Goal: Task Accomplishment & Management: Complete application form

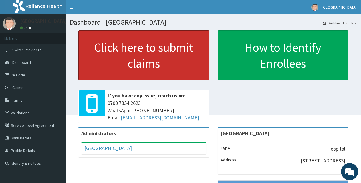
click at [156, 53] on link "Click here to submit claims" at bounding box center [144, 55] width 131 height 50
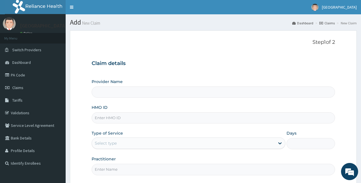
type input "[GEOGRAPHIC_DATA]"
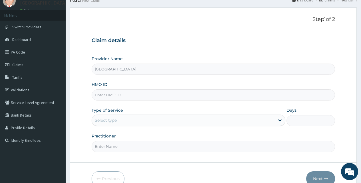
click at [239, 94] on input "HMO ID" at bounding box center [214, 94] width 244 height 11
type input "LIR/10019/B"
click at [227, 123] on div "Select type" at bounding box center [183, 119] width 183 height 9
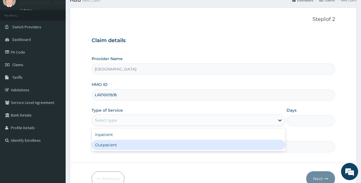
click at [225, 143] on div "Outpatient" at bounding box center [189, 144] width 194 height 10
type input "1"
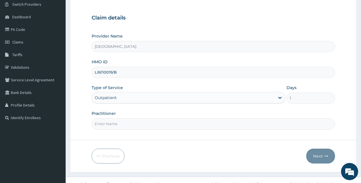
scroll to position [54, 0]
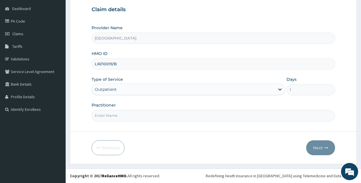
click at [150, 114] on input "Practitioner" at bounding box center [214, 115] width 244 height 11
type input "[PERSON_NAME]"
click at [319, 147] on button "Next" at bounding box center [321, 147] width 29 height 15
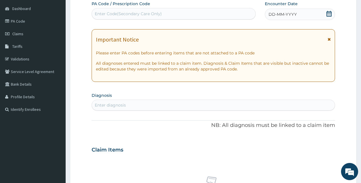
click at [328, 13] on icon at bounding box center [330, 14] width 6 height 6
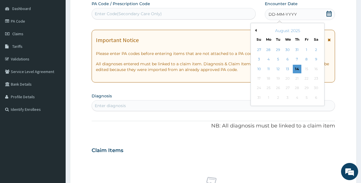
click at [255, 30] on button "Previous Month" at bounding box center [255, 30] width 3 height 3
click at [287, 77] on div "23" at bounding box center [287, 78] width 9 height 9
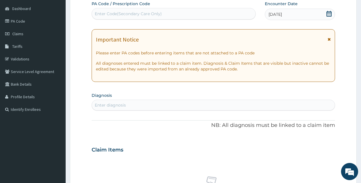
click at [235, 104] on div "Enter diagnosis" at bounding box center [213, 104] width 243 height 9
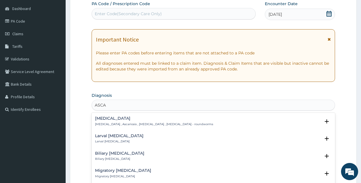
type input "ASCAR"
click at [123, 120] on h4 "Ascariasis" at bounding box center [154, 118] width 118 height 4
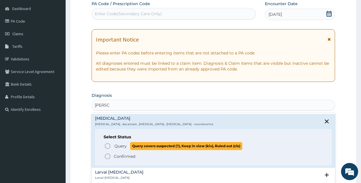
click at [106, 145] on icon "status option query" at bounding box center [107, 145] width 7 height 7
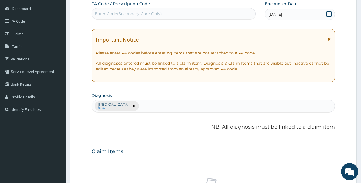
scroll to position [213, 0]
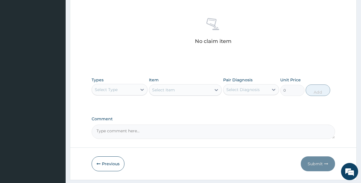
click at [131, 88] on div "Select Type" at bounding box center [114, 89] width 45 height 9
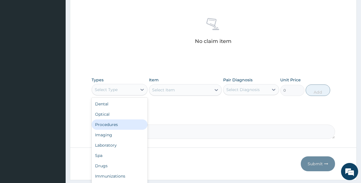
click at [131, 123] on div "Procedures" at bounding box center [120, 124] width 56 height 10
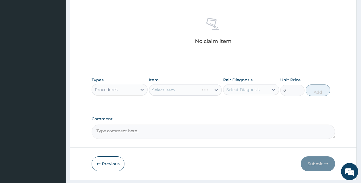
click at [193, 90] on div "Select Item" at bounding box center [185, 89] width 73 height 11
click at [193, 91] on div "Select Item" at bounding box center [180, 89] width 62 height 9
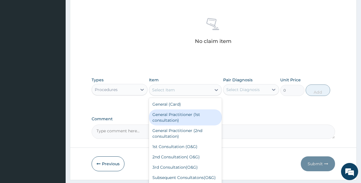
click at [190, 116] on div "General Practitioner (1st consultation)" at bounding box center [185, 117] width 73 height 16
type input "1500"
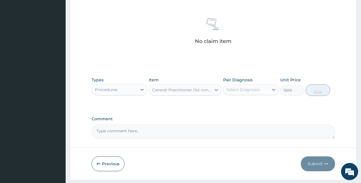
click at [250, 87] on div "Select Diagnosis" at bounding box center [243, 90] width 33 height 6
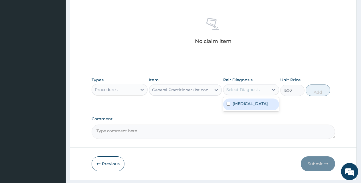
click at [251, 103] on label "Ascariasis" at bounding box center [250, 104] width 35 height 6
checkbox input "true"
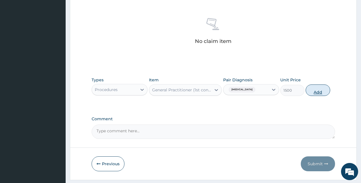
click at [317, 89] on button "Add" at bounding box center [318, 89] width 24 height 11
type input "0"
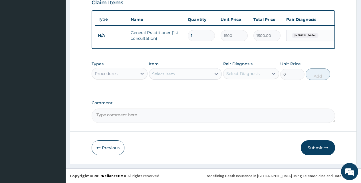
scroll to position [207, 0]
click at [138, 75] on div at bounding box center [142, 73] width 10 height 10
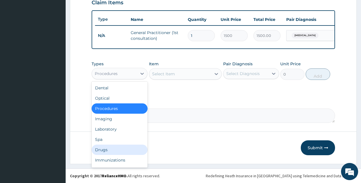
click at [120, 147] on div "Drugs" at bounding box center [120, 149] width 56 height 10
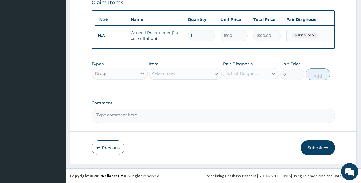
click at [194, 72] on div "Select Item" at bounding box center [180, 73] width 62 height 9
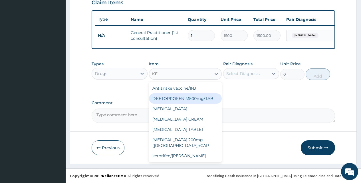
type input "K"
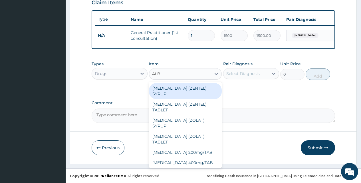
type input "ALBE"
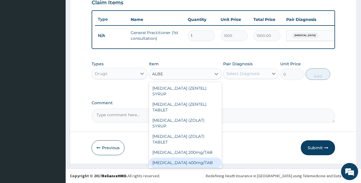
click at [192, 159] on div "[MEDICAL_DATA] 400mg/TAB" at bounding box center [185, 162] width 73 height 10
type input "115.5"
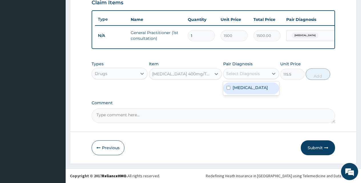
click at [250, 72] on div "Select Diagnosis" at bounding box center [243, 74] width 33 height 6
click at [253, 85] on div "Ascariasis" at bounding box center [251, 88] width 56 height 12
checkbox input "true"
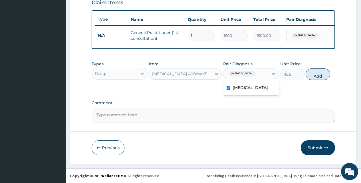
click at [316, 72] on button "Add" at bounding box center [318, 73] width 24 height 11
type input "0"
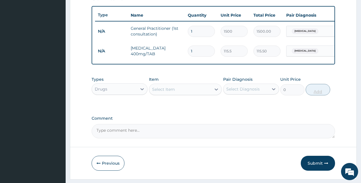
type input "0.00"
type input "4"
type input "462.00"
type input "4"
click at [210, 94] on div "Select Item" at bounding box center [180, 89] width 62 height 9
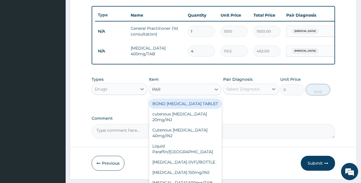
type input "PARA"
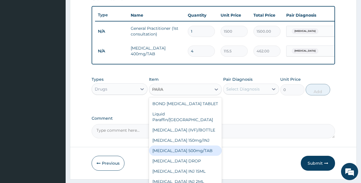
click at [202, 147] on div "[MEDICAL_DATA] 500mg/TAB" at bounding box center [185, 150] width 73 height 10
type input "5.25"
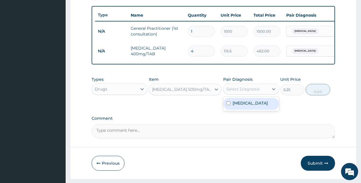
click at [263, 90] on div "Select Diagnosis" at bounding box center [246, 88] width 45 height 9
click at [257, 109] on div "Ascariasis" at bounding box center [251, 104] width 56 height 12
checkbox input "true"
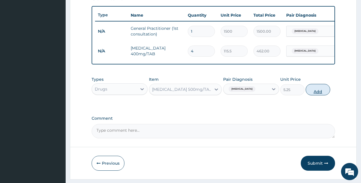
click at [317, 91] on button "Add" at bounding box center [318, 89] width 24 height 11
type input "0"
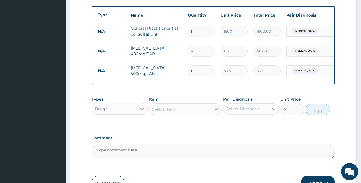
type input "12"
type input "63.00"
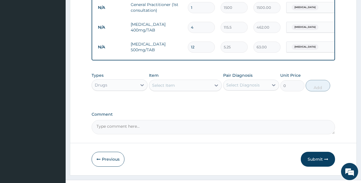
scroll to position [246, 0]
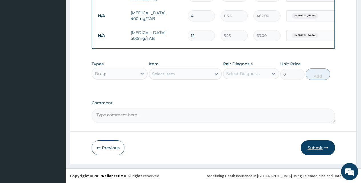
type input "12"
click at [321, 143] on button "Submit" at bounding box center [318, 147] width 34 height 15
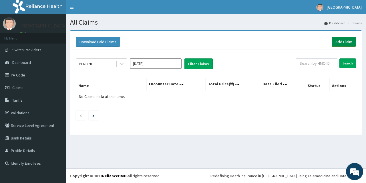
click at [339, 41] on link "Add Claim" at bounding box center [343, 42] width 24 height 10
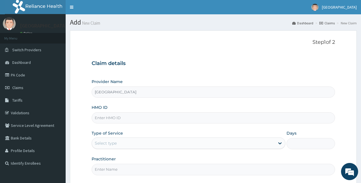
type input "[GEOGRAPHIC_DATA]"
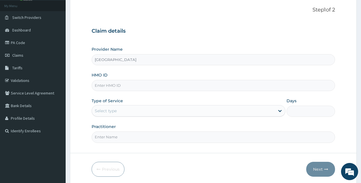
scroll to position [34, 0]
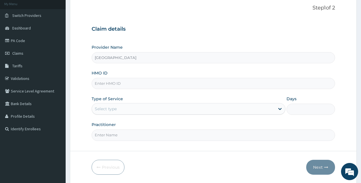
click at [231, 85] on input "HMO ID" at bounding box center [214, 83] width 244 height 11
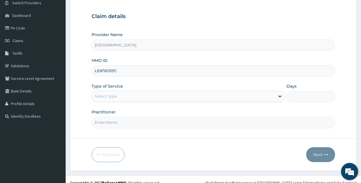
scroll to position [54, 0]
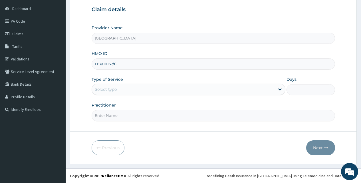
type input "LEP/10137/C"
click at [253, 88] on div "Select type" at bounding box center [183, 89] width 183 height 9
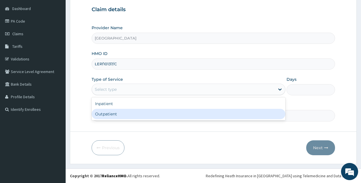
click at [238, 113] on div "Outpatient" at bounding box center [189, 114] width 194 height 10
type input "1"
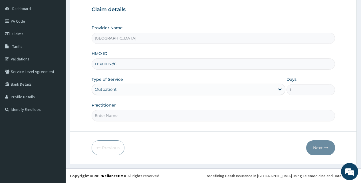
click at [200, 113] on input "Practitioner" at bounding box center [214, 115] width 244 height 11
type input "[PERSON_NAME]"
click at [318, 147] on button "Next" at bounding box center [321, 147] width 29 height 15
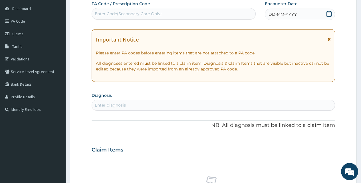
click at [331, 13] on icon at bounding box center [330, 14] width 6 height 6
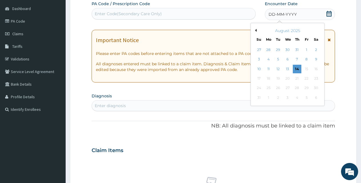
click at [256, 30] on button "Previous Month" at bounding box center [255, 30] width 3 height 3
click at [260, 78] on div "20" at bounding box center [259, 78] width 9 height 9
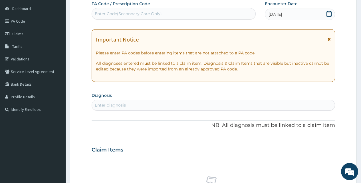
click at [352, 118] on form "Step 2 of 2 PA Code / Prescription Code Enter Code(Secondary Care Only) Encount…" at bounding box center [213, 157] width 287 height 361
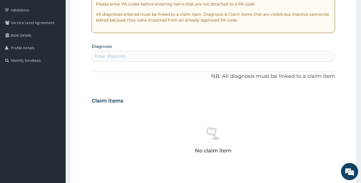
scroll to position [111, 0]
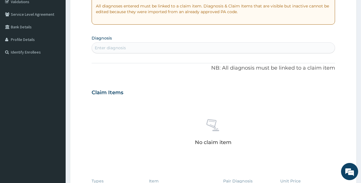
click at [164, 49] on div "Enter diagnosis" at bounding box center [213, 47] width 243 height 9
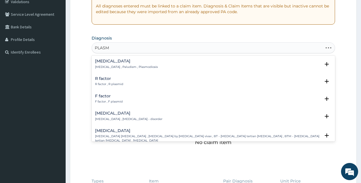
type input "PLASMO"
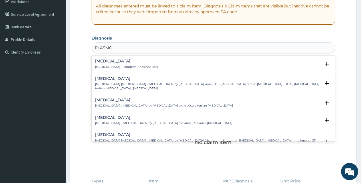
click at [109, 62] on h4 "[MEDICAL_DATA]" at bounding box center [126, 61] width 63 height 4
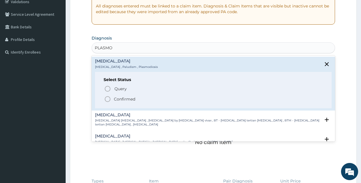
click at [109, 98] on icon "status option filled" at bounding box center [107, 98] width 7 height 7
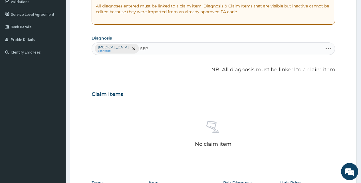
type input "SEPS"
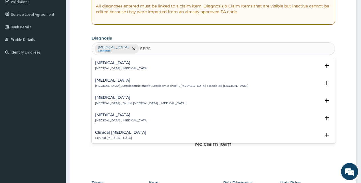
click at [110, 66] on div "[MEDICAL_DATA] [MEDICAL_DATA] , [MEDICAL_DATA]" at bounding box center [121, 66] width 53 height 10
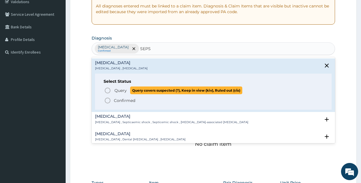
click at [105, 89] on icon "status option query" at bounding box center [107, 90] width 7 height 7
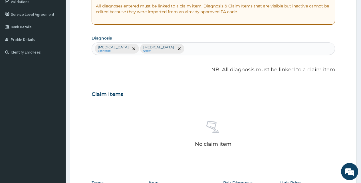
scroll to position [229, 0]
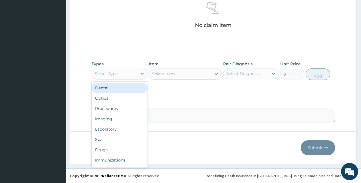
click at [133, 75] on div "Select Type" at bounding box center [114, 73] width 45 height 9
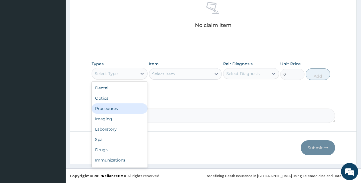
click at [133, 105] on div "Procedures" at bounding box center [120, 108] width 56 height 10
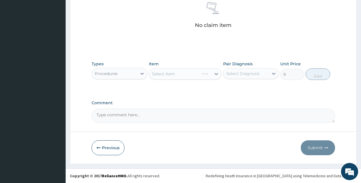
click at [182, 75] on div "Select Item" at bounding box center [185, 73] width 73 height 11
click at [182, 75] on div "Select Item" at bounding box center [180, 73] width 62 height 9
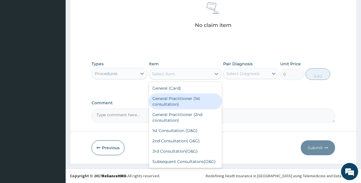
click at [184, 101] on div "General Practitioner (1st consultation)" at bounding box center [185, 101] width 73 height 16
type input "1500"
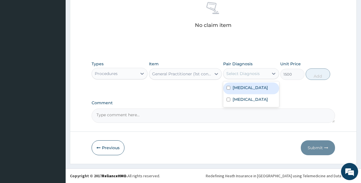
click at [245, 70] on div "Select Diagnosis" at bounding box center [246, 73] width 45 height 9
click at [246, 85] on label "[MEDICAL_DATA]" at bounding box center [250, 88] width 35 height 6
checkbox input "true"
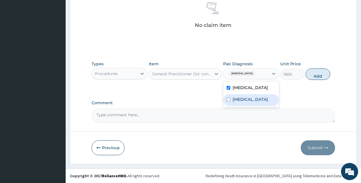
click at [246, 99] on div "[MEDICAL_DATA]" at bounding box center [251, 100] width 56 height 12
checkbox input "true"
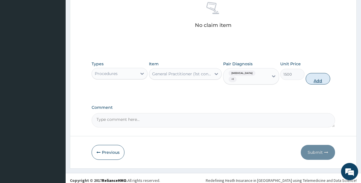
click at [315, 73] on button "Add" at bounding box center [318, 78] width 24 height 11
type input "0"
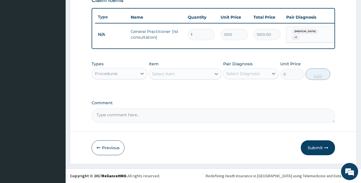
scroll to position [207, 0]
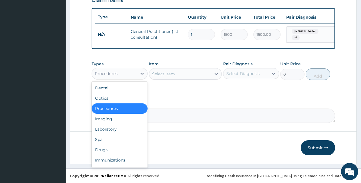
click at [135, 73] on div "Procedures" at bounding box center [114, 73] width 45 height 9
click at [123, 132] on div "Laboratory" at bounding box center [120, 129] width 56 height 10
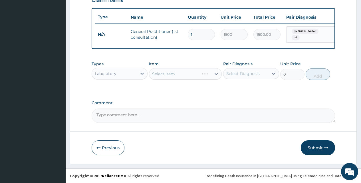
click at [171, 73] on div "Select Item" at bounding box center [185, 73] width 73 height 11
click at [189, 73] on div "Select Item" at bounding box center [180, 73] width 62 height 9
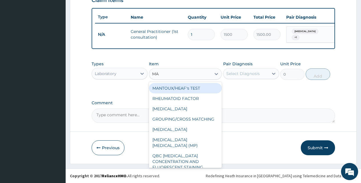
type input "MAL"
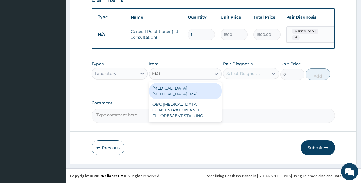
click at [191, 87] on div "[MEDICAL_DATA] [MEDICAL_DATA] (MP)" at bounding box center [185, 91] width 73 height 16
type input "560"
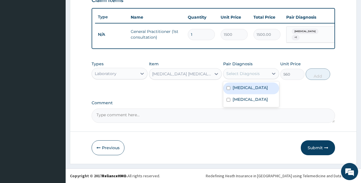
click at [259, 75] on div "Select Diagnosis" at bounding box center [243, 74] width 33 height 6
click at [259, 85] on div "[MEDICAL_DATA]" at bounding box center [251, 88] width 56 height 12
checkbox input "true"
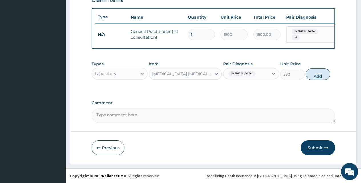
click at [317, 76] on button "Add" at bounding box center [318, 73] width 24 height 11
type input "0"
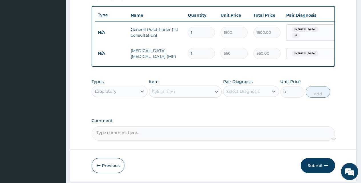
click at [193, 93] on div "Select Item" at bounding box center [180, 91] width 62 height 9
type input "FBC"
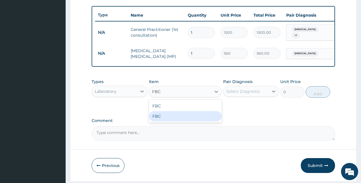
click at [192, 117] on div "FBC" at bounding box center [185, 116] width 73 height 10
type input "3000"
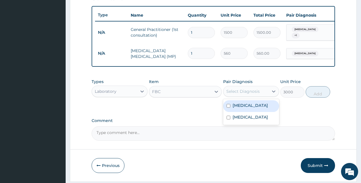
click at [248, 91] on div "Select Diagnosis" at bounding box center [243, 91] width 33 height 6
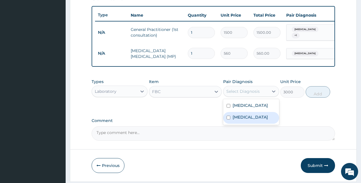
click at [254, 117] on div "[MEDICAL_DATA]" at bounding box center [251, 118] width 56 height 12
checkbox input "true"
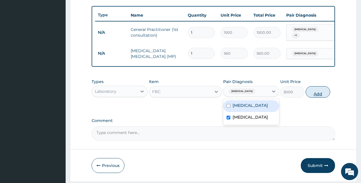
click at [315, 92] on button "Add" at bounding box center [318, 91] width 24 height 11
type input "0"
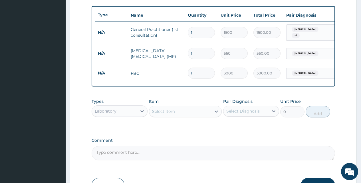
scroll to position [246, 0]
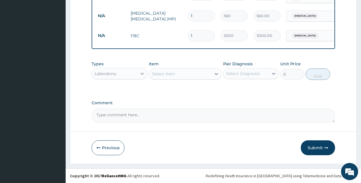
click at [142, 73] on icon at bounding box center [142, 74] width 6 height 6
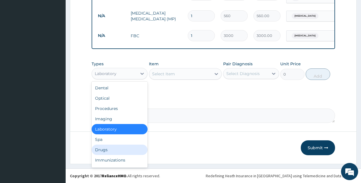
click at [125, 151] on div "Drugs" at bounding box center [120, 149] width 56 height 10
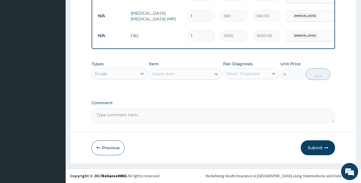
click at [198, 75] on div "Select Item" at bounding box center [180, 73] width 62 height 9
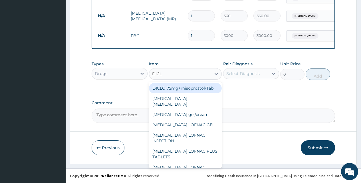
type input "DICLO"
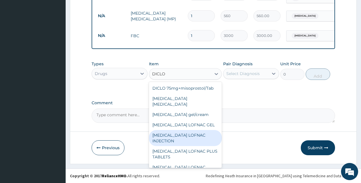
scroll to position [75, 0]
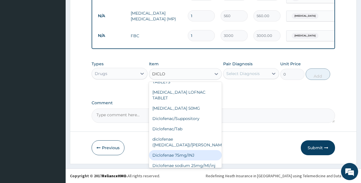
click at [205, 150] on div "Diclofenae 75mg/INJ" at bounding box center [185, 155] width 73 height 10
type input "39.38"
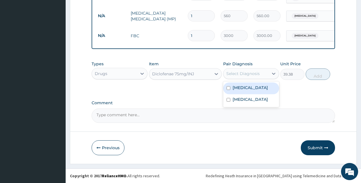
click at [251, 73] on div "Select Diagnosis" at bounding box center [243, 74] width 33 height 6
click at [254, 87] on div "[MEDICAL_DATA]" at bounding box center [251, 88] width 56 height 12
checkbox input "true"
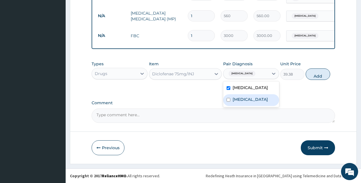
click at [255, 98] on div "[MEDICAL_DATA]" at bounding box center [251, 100] width 56 height 12
checkbox input "true"
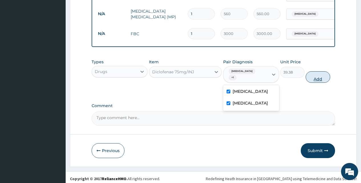
click at [317, 73] on button "Add" at bounding box center [318, 76] width 24 height 11
type input "0"
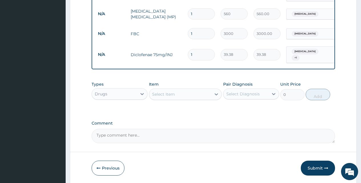
click at [194, 93] on div "Select Item" at bounding box center [180, 93] width 62 height 9
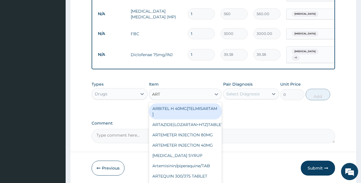
type input "ARTE"
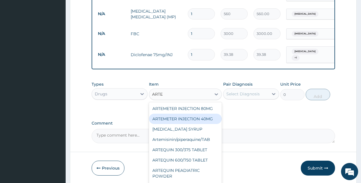
click at [193, 118] on div "ARTEMETER INJECTION 40MG" at bounding box center [185, 118] width 73 height 10
type input "131.25"
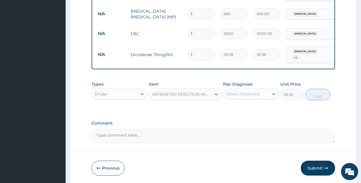
click at [246, 94] on div "Select Diagnosis" at bounding box center [243, 94] width 33 height 6
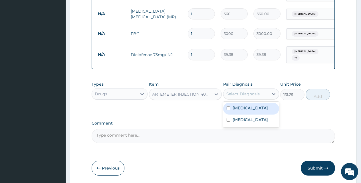
click at [251, 105] on div "[MEDICAL_DATA]" at bounding box center [251, 109] width 56 height 12
checkbox input "true"
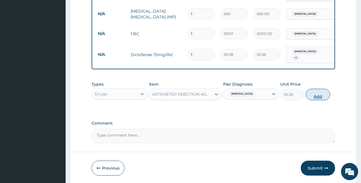
click at [314, 91] on button "Add" at bounding box center [318, 94] width 24 height 11
type input "0"
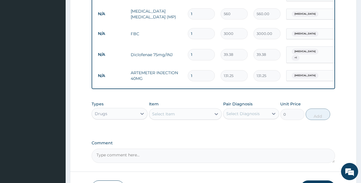
scroll to position [285, 0]
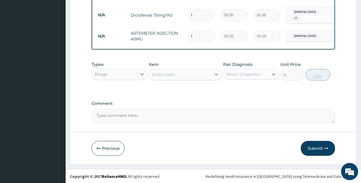
click at [191, 73] on div "Select Item" at bounding box center [180, 74] width 62 height 9
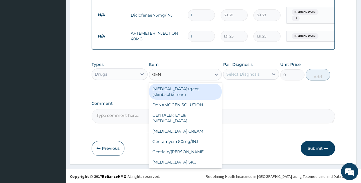
type input "GENT"
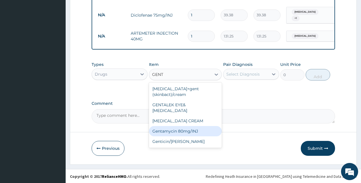
click at [198, 127] on div "Gentamycin 80mg/INJ" at bounding box center [185, 131] width 73 height 10
type input "52.5"
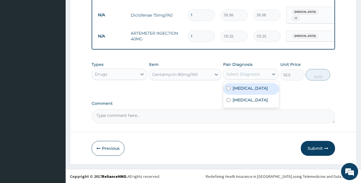
click at [259, 75] on div "Select Diagnosis" at bounding box center [243, 74] width 33 height 6
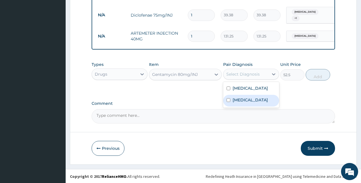
click at [259, 95] on div "[MEDICAL_DATA]" at bounding box center [251, 101] width 56 height 12
checkbox input "true"
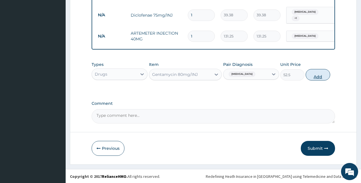
click at [314, 73] on button "Add" at bounding box center [318, 74] width 24 height 11
type input "0"
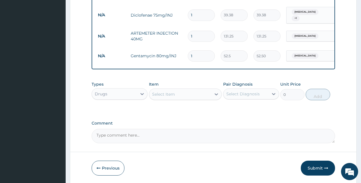
scroll to position [305, 0]
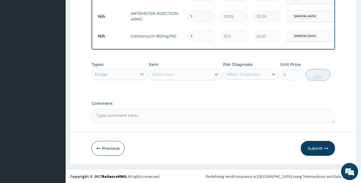
click at [200, 74] on div "Select Item" at bounding box center [180, 74] width 62 height 9
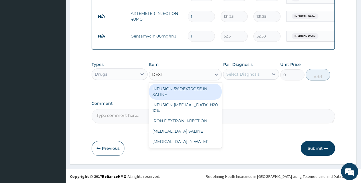
type input "DEXTR"
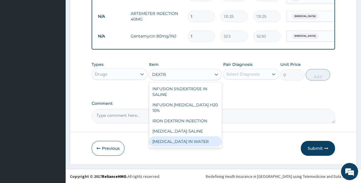
click at [199, 136] on div "[MEDICAL_DATA] IN WATER" at bounding box center [185, 141] width 73 height 10
type input "600"
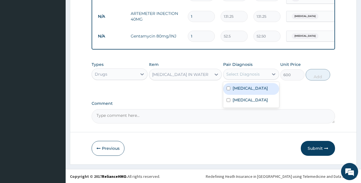
click at [246, 75] on div "Select Diagnosis" at bounding box center [243, 74] width 33 height 6
click at [256, 89] on div "[MEDICAL_DATA]" at bounding box center [251, 89] width 56 height 12
checkbox input "true"
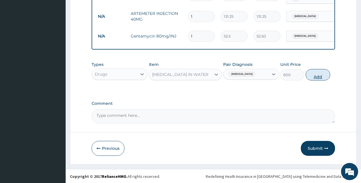
click at [313, 74] on button "Add" at bounding box center [318, 74] width 24 height 11
type input "0"
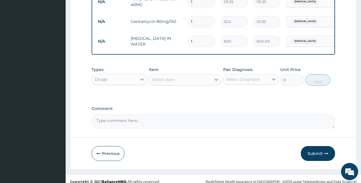
scroll to position [325, 0]
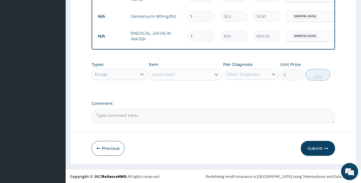
click at [197, 69] on div "Select Item" at bounding box center [185, 74] width 73 height 11
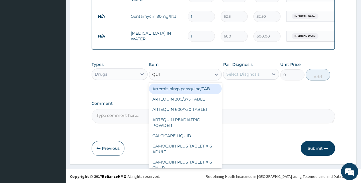
type input "QUIN"
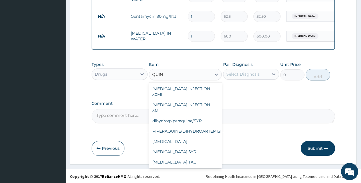
scroll to position [114, 0]
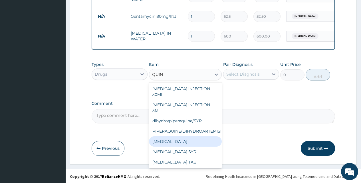
click at [192, 139] on div "[MEDICAL_DATA]" at bounding box center [185, 141] width 73 height 10
type input "100"
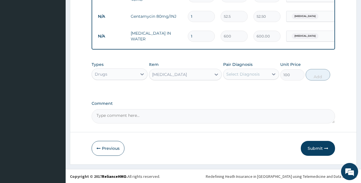
click at [259, 73] on div "Select Diagnosis" at bounding box center [243, 74] width 33 height 6
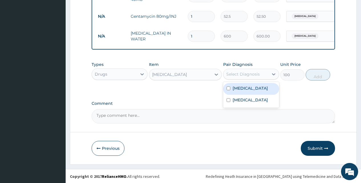
click at [261, 85] on div "[MEDICAL_DATA]" at bounding box center [251, 89] width 56 height 12
checkbox input "true"
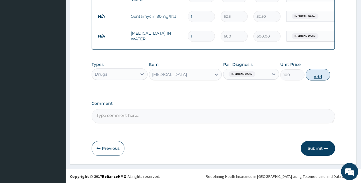
click at [320, 72] on button "Add" at bounding box center [318, 74] width 24 height 11
type input "0"
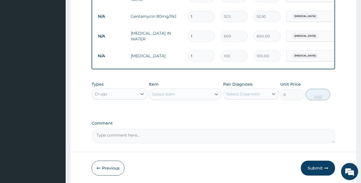
type input "0.00"
type input "3"
type input "300.00"
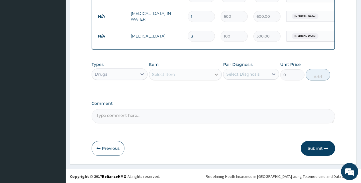
type input "3"
click at [212, 74] on div at bounding box center [216, 74] width 10 height 10
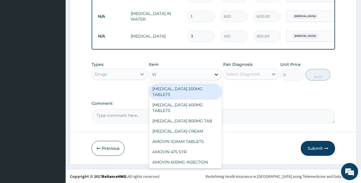
type input "VIT"
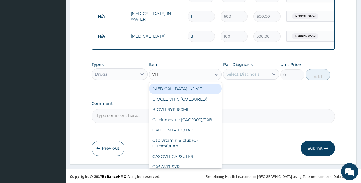
click at [206, 86] on div "[MEDICAL_DATA] INJ VIT" at bounding box center [185, 88] width 73 height 10
type input "3.15"
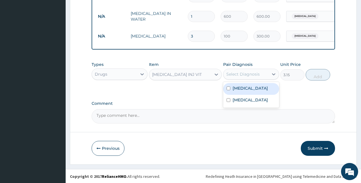
click at [250, 74] on div "Select Diagnosis" at bounding box center [243, 74] width 33 height 6
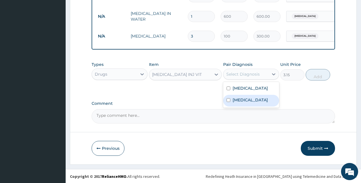
click at [252, 95] on div "[MEDICAL_DATA]" at bounding box center [251, 101] width 56 height 12
checkbox input "true"
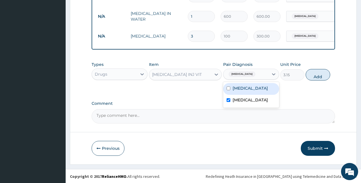
click at [257, 89] on div "[MEDICAL_DATA]" at bounding box center [251, 89] width 56 height 12
checkbox input "true"
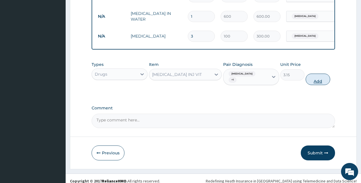
click at [315, 74] on button "Add" at bounding box center [318, 78] width 24 height 11
type input "0"
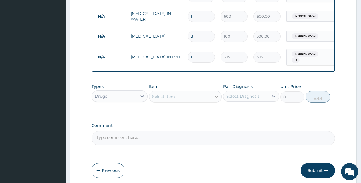
click at [212, 96] on div at bounding box center [216, 96] width 10 height 10
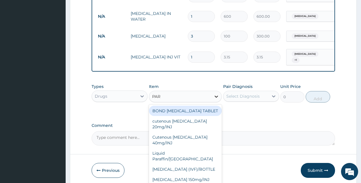
type input "PARA"
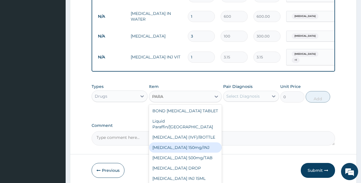
click at [198, 142] on div "[MEDICAL_DATA] 150mg/INJ" at bounding box center [185, 147] width 73 height 10
type input "31.5"
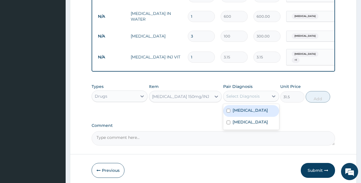
click at [265, 93] on div "Select Diagnosis" at bounding box center [246, 95] width 45 height 9
click at [262, 107] on div "[MEDICAL_DATA]" at bounding box center [251, 111] width 56 height 12
checkbox input "true"
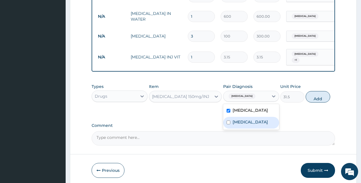
click at [261, 117] on div "[MEDICAL_DATA]" at bounding box center [251, 123] width 56 height 12
checkbox input "true"
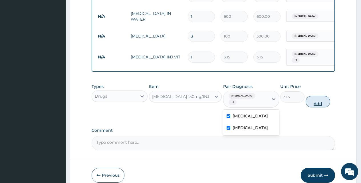
click at [317, 96] on button "Add" at bounding box center [318, 101] width 24 height 11
type input "0"
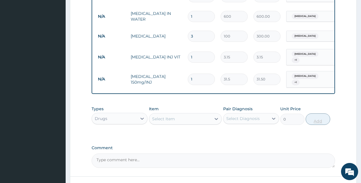
type input "0.00"
type input "2"
type input "63.00"
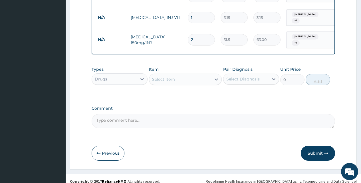
type input "2"
click at [327, 150] on button "Submit" at bounding box center [318, 152] width 34 height 15
